Goal: Check status: Check status

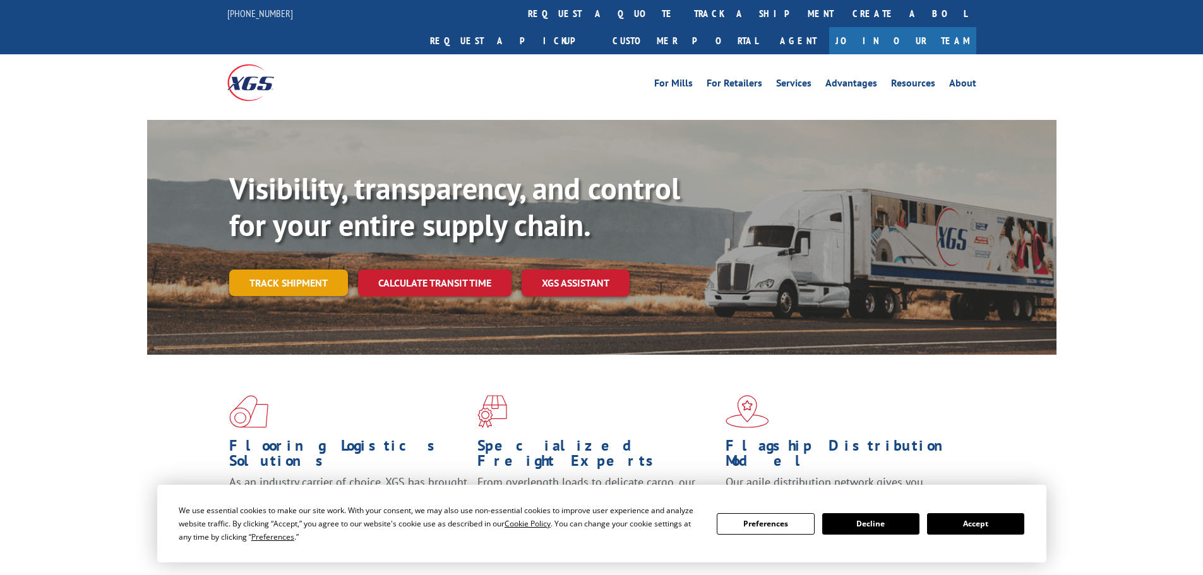
click at [294, 270] on link "Track shipment" at bounding box center [288, 283] width 119 height 27
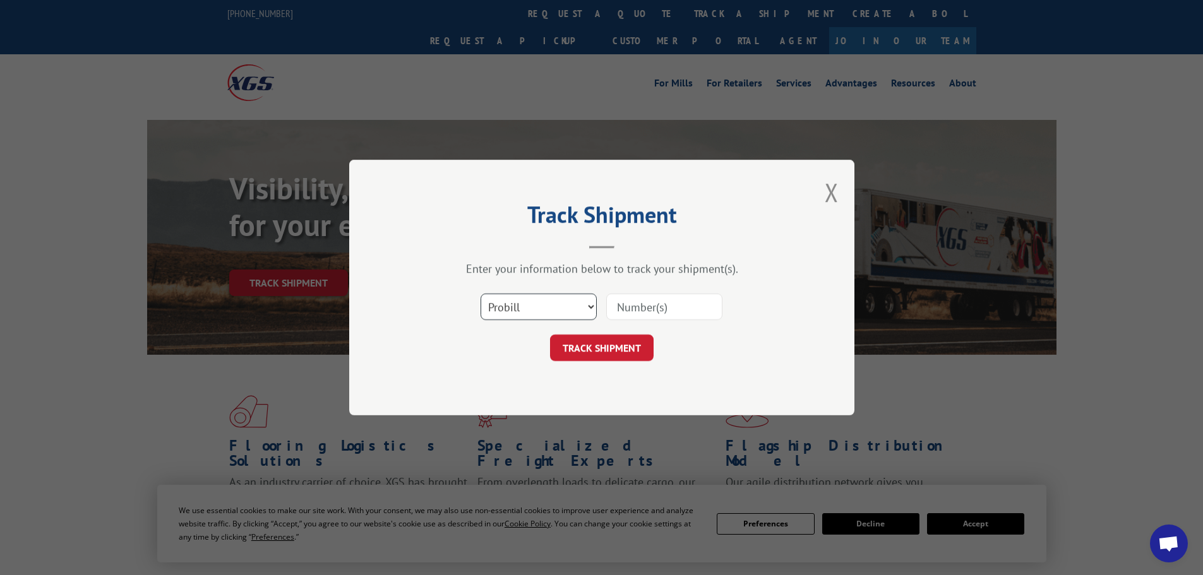
click at [568, 313] on select "Select category... Probill BOL PO" at bounding box center [539, 307] width 116 height 27
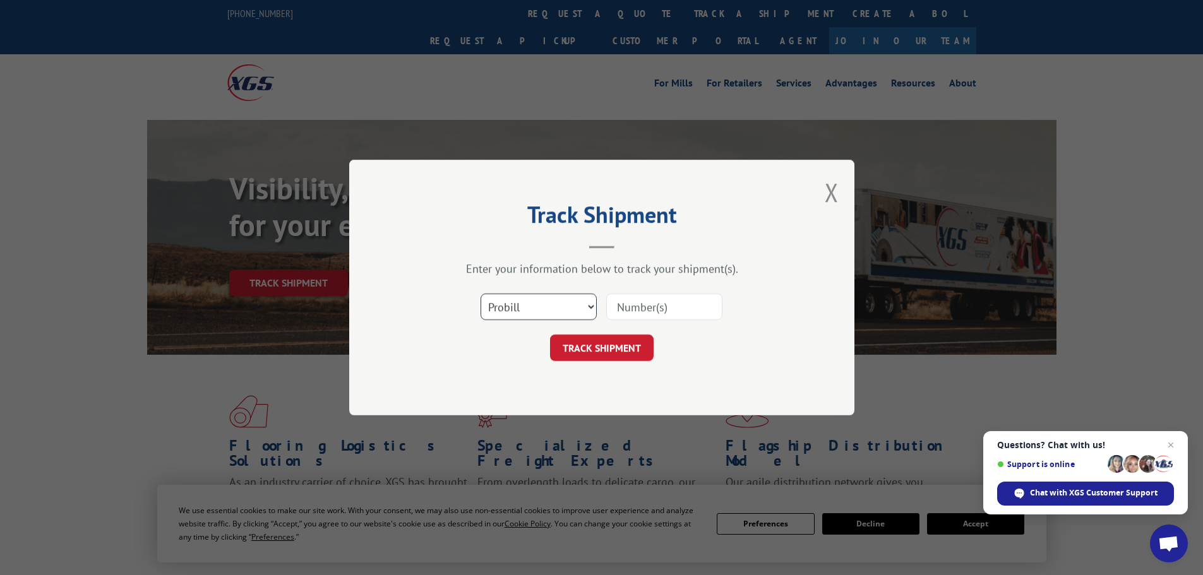
select select "bol"
click at [481, 294] on select "Select category... Probill BOL PO" at bounding box center [539, 307] width 116 height 27
click at [619, 311] on input at bounding box center [664, 307] width 116 height 27
paste input "5607525"
type input "5607525"
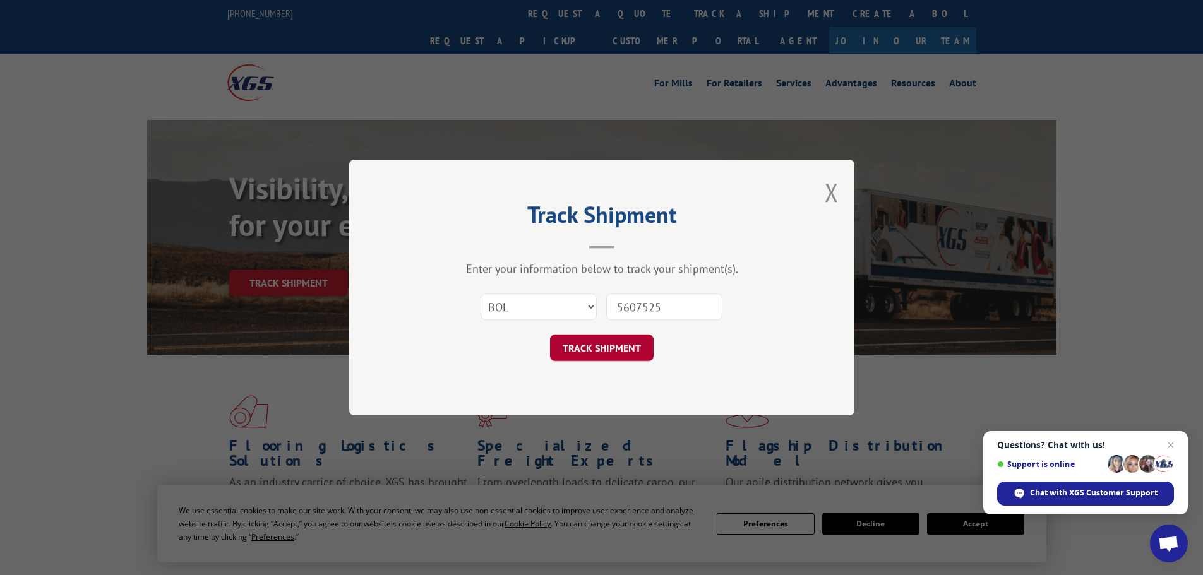
drag, startPoint x: 600, startPoint y: 345, endPoint x: 599, endPoint y: 332, distance: 13.3
click at [601, 345] on button "TRACK SHIPMENT" at bounding box center [602, 348] width 104 height 27
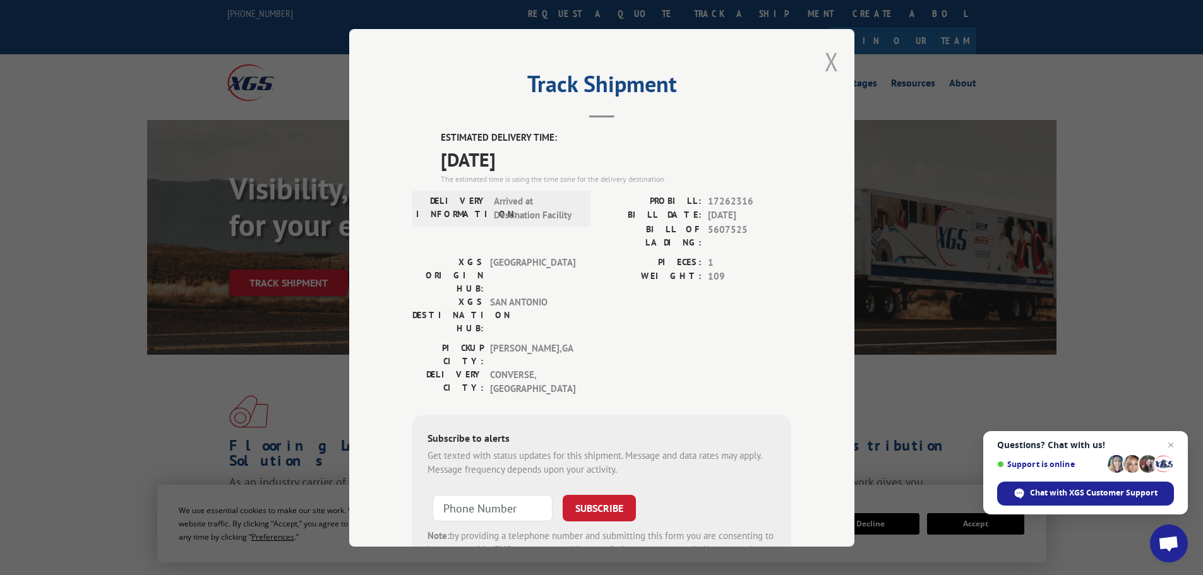
click at [825, 60] on button "Close modal" at bounding box center [832, 61] width 14 height 33
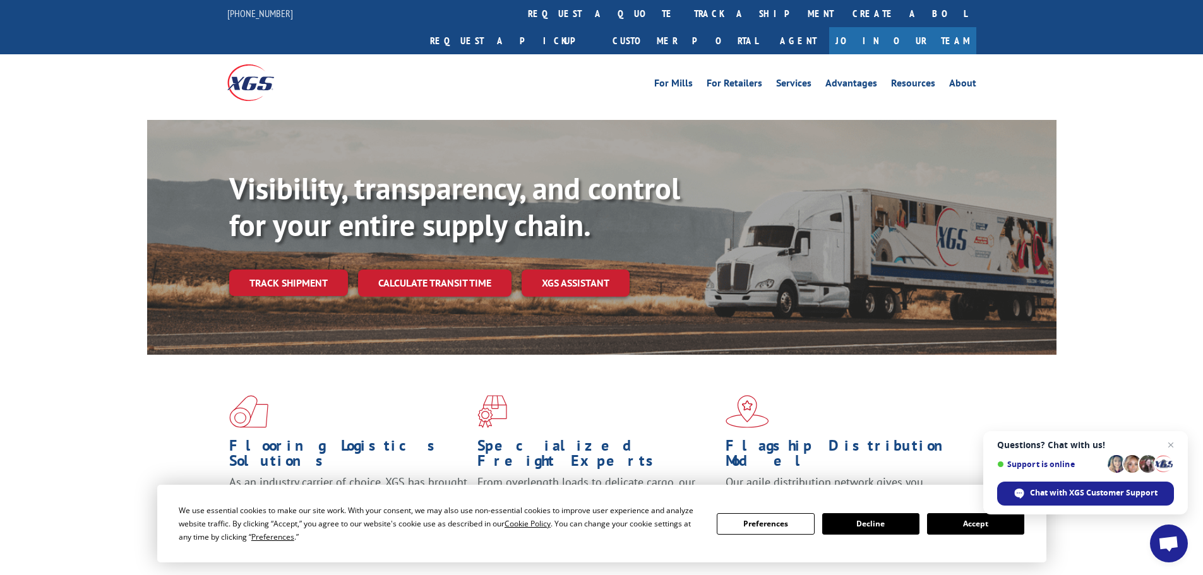
drag, startPoint x: 947, startPoint y: 526, endPoint x: 835, endPoint y: 475, distance: 122.9
click at [948, 526] on button "Accept" at bounding box center [975, 523] width 97 height 21
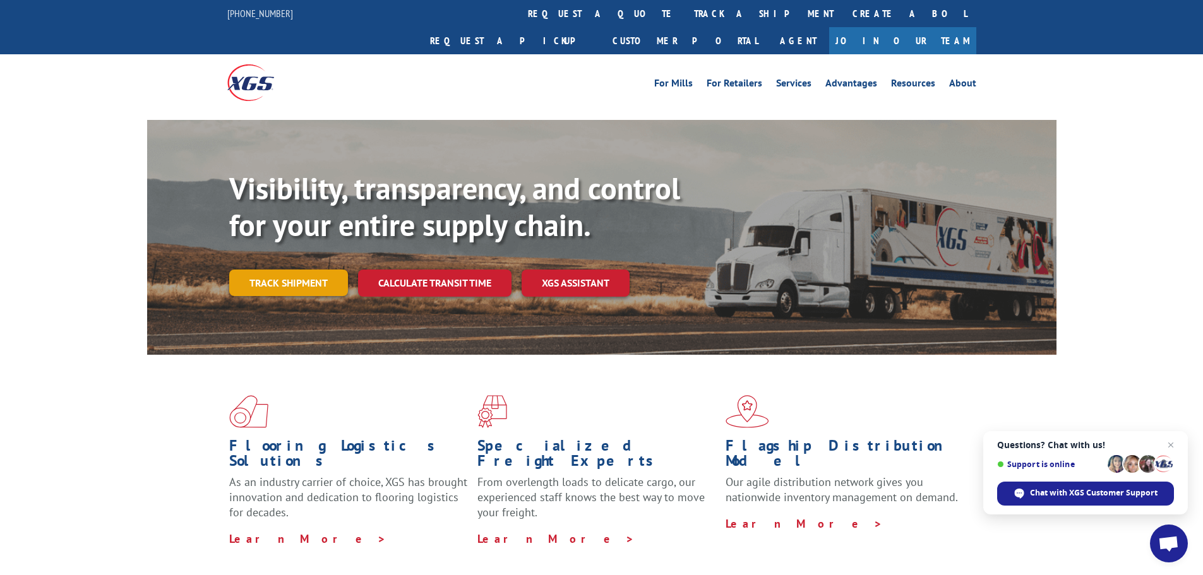
click at [299, 270] on link "Track shipment" at bounding box center [288, 283] width 119 height 27
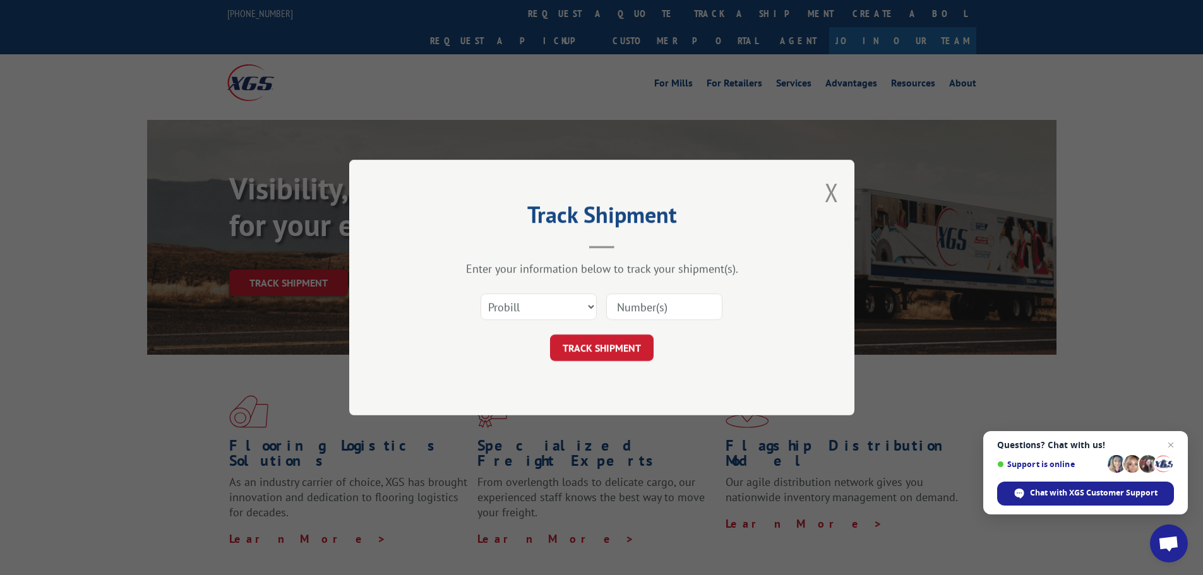
click at [668, 311] on input at bounding box center [664, 307] width 116 height 27
paste input "17262316"
type input "17262316"
click at [579, 352] on button "TRACK SHIPMENT" at bounding box center [602, 348] width 104 height 27
